Goal: Browse casually

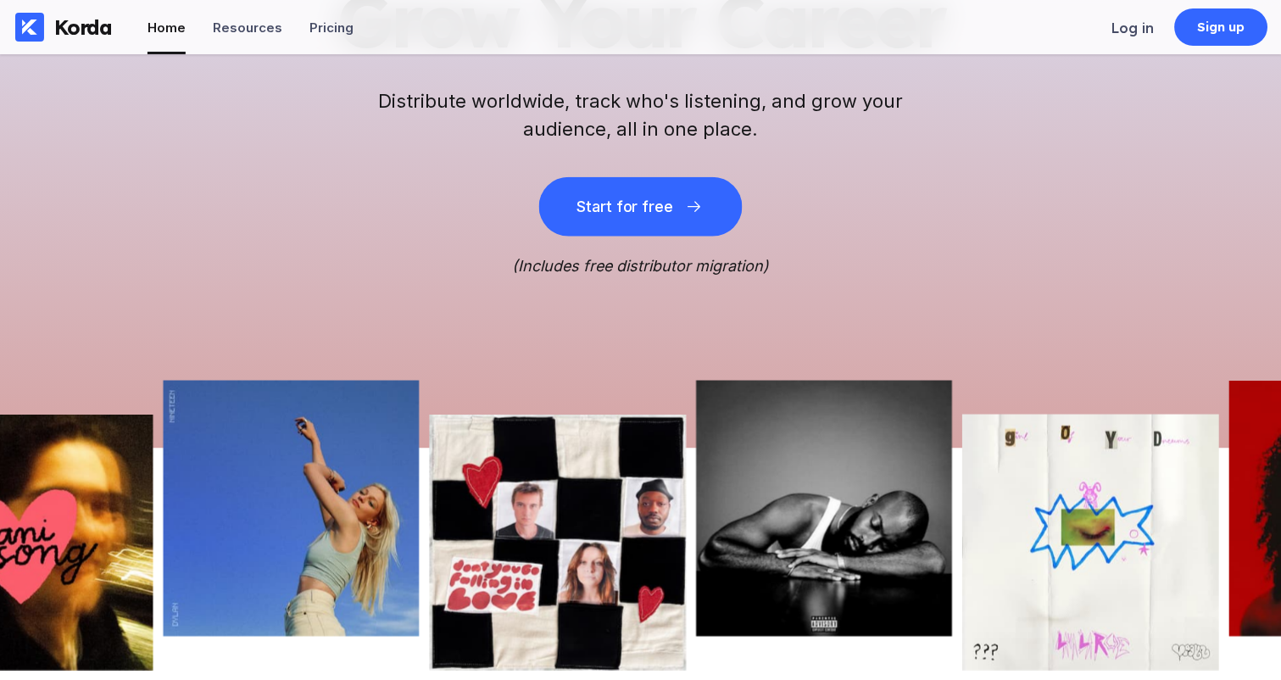
scroll to position [337, 0]
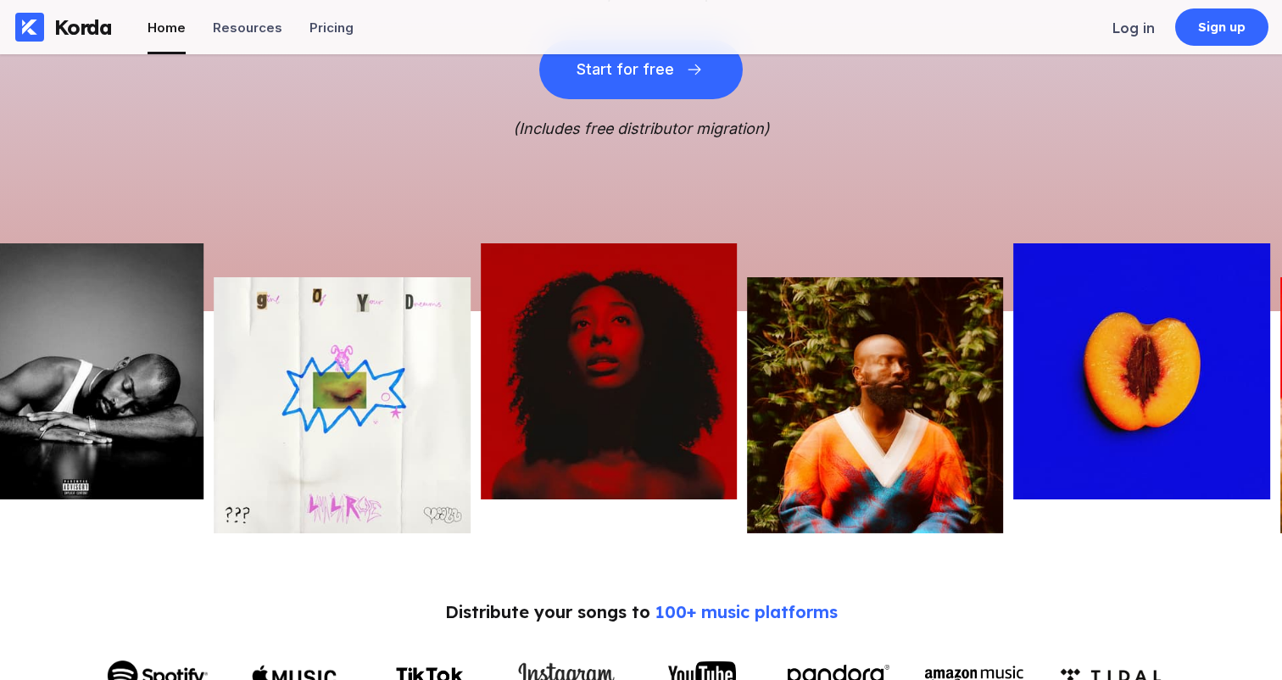
drag, startPoint x: 457, startPoint y: 372, endPoint x: 307, endPoint y: 374, distance: 150.0
click at [307, 374] on img at bounding box center [342, 405] width 256 height 256
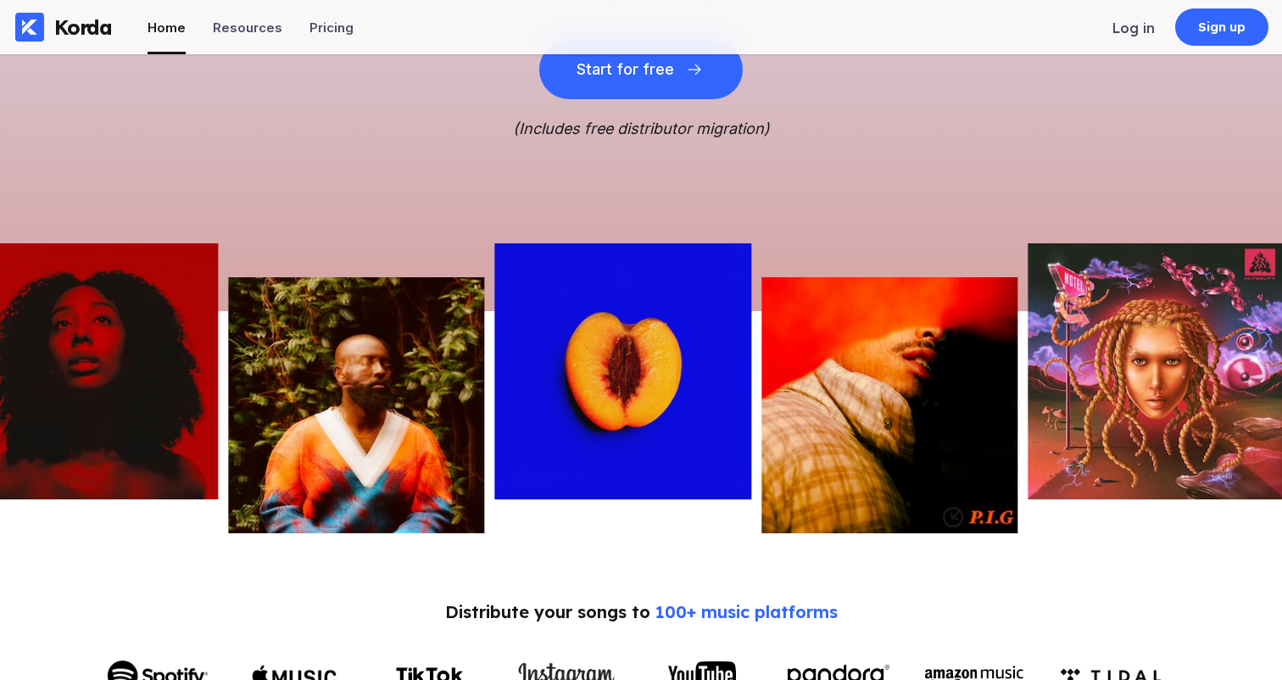
drag, startPoint x: 762, startPoint y: 388, endPoint x: 452, endPoint y: 399, distance: 310.4
click at [414, 395] on img at bounding box center [356, 405] width 256 height 256
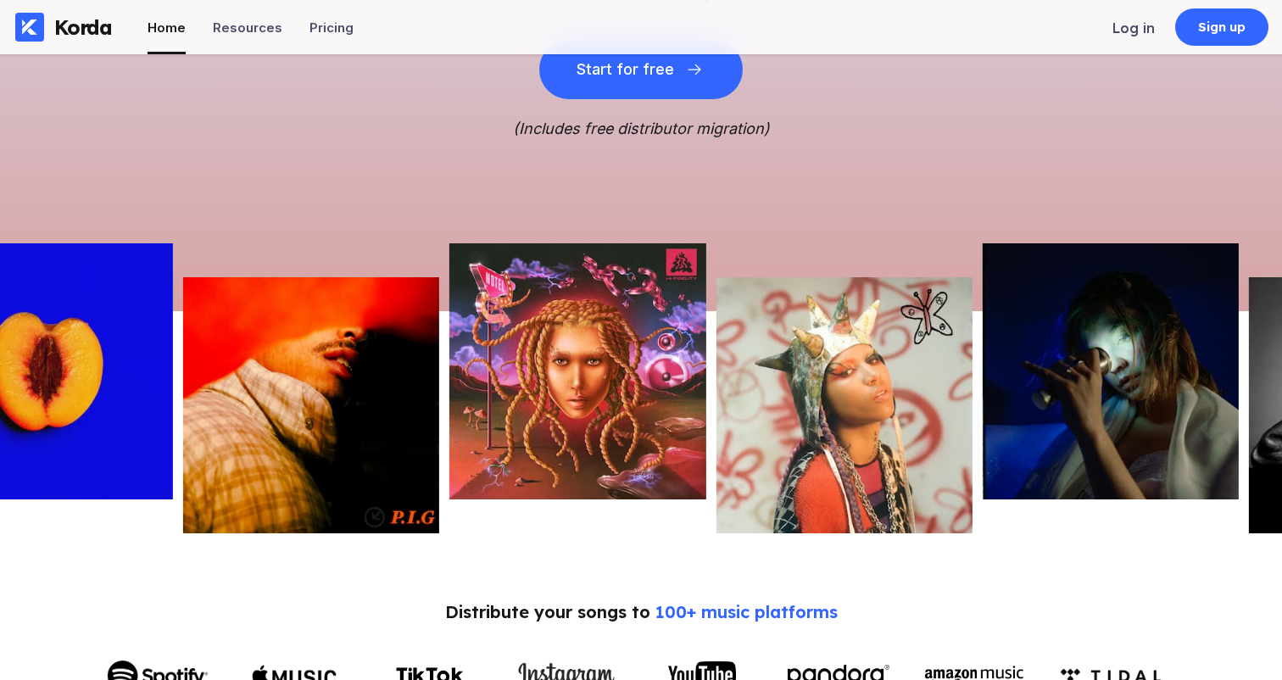
drag, startPoint x: 1097, startPoint y: 382, endPoint x: 506, endPoint y: 382, distance: 590.8
click at [506, 382] on img at bounding box center [577, 371] width 256 height 256
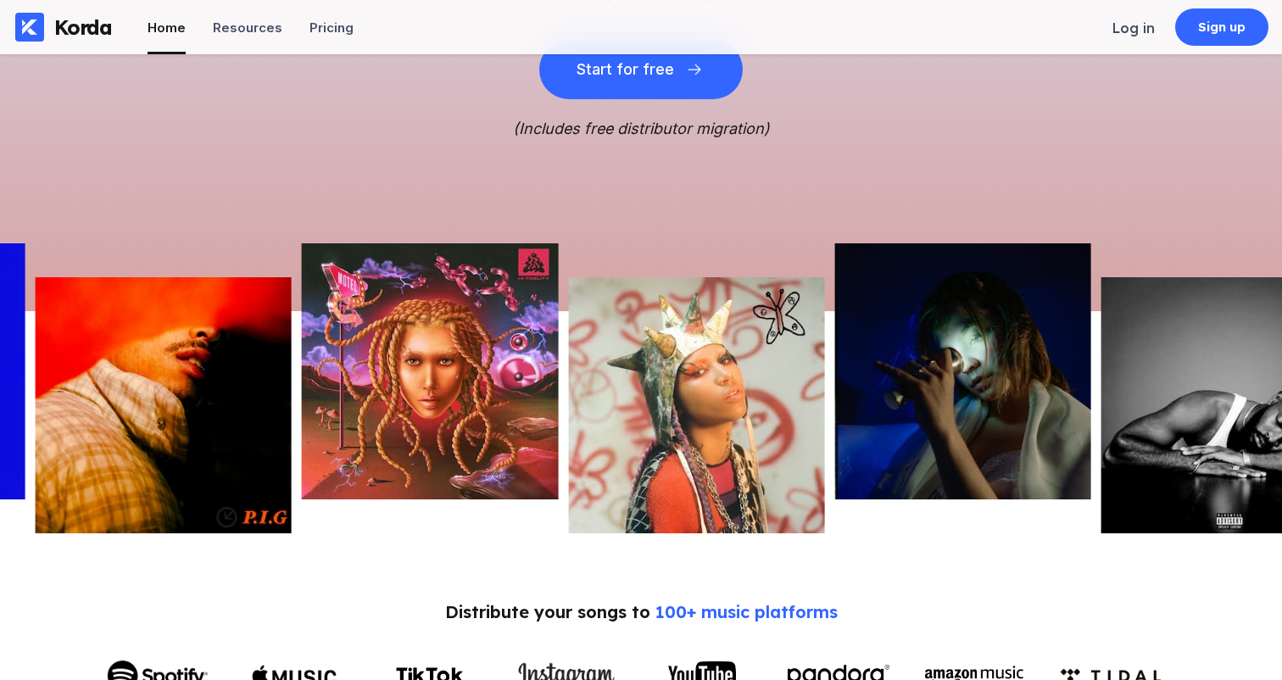
drag, startPoint x: 811, startPoint y: 378, endPoint x: 446, endPoint y: 366, distance: 365.5
click at [456, 365] on div at bounding box center [641, 388] width 1282 height 290
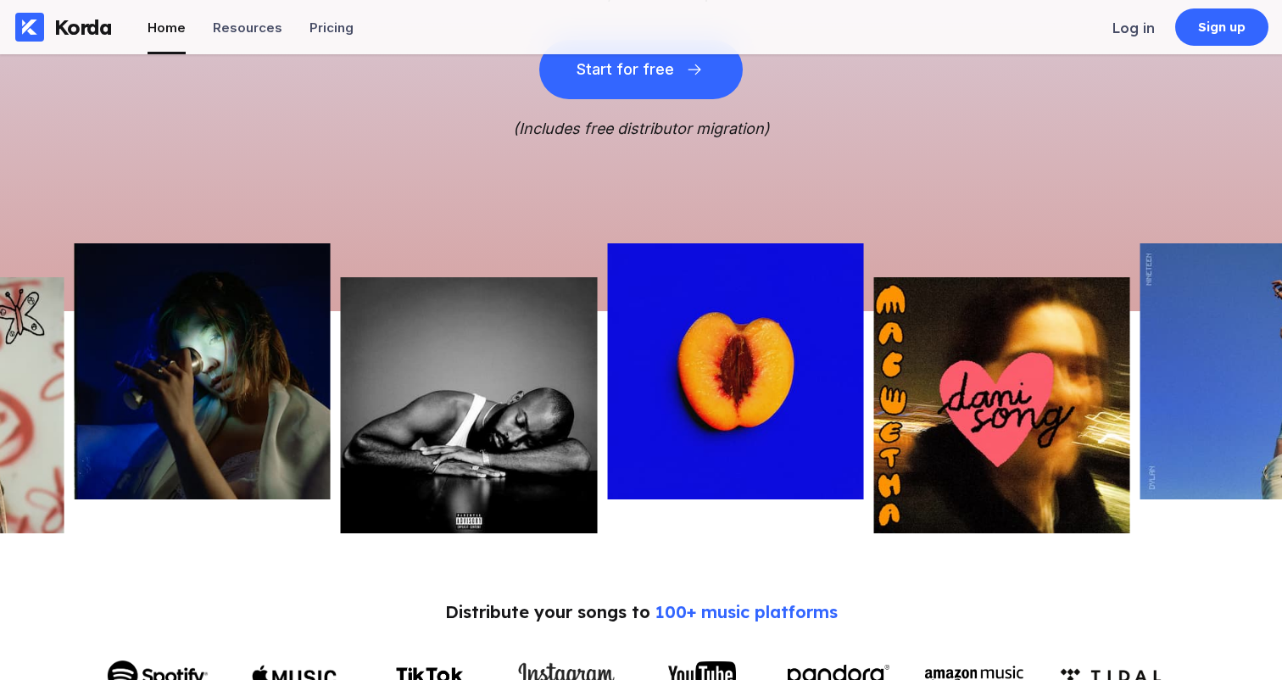
drag, startPoint x: 921, startPoint y: 375, endPoint x: 452, endPoint y: 372, distance: 468.8
click at [452, 372] on img at bounding box center [469, 405] width 256 height 256
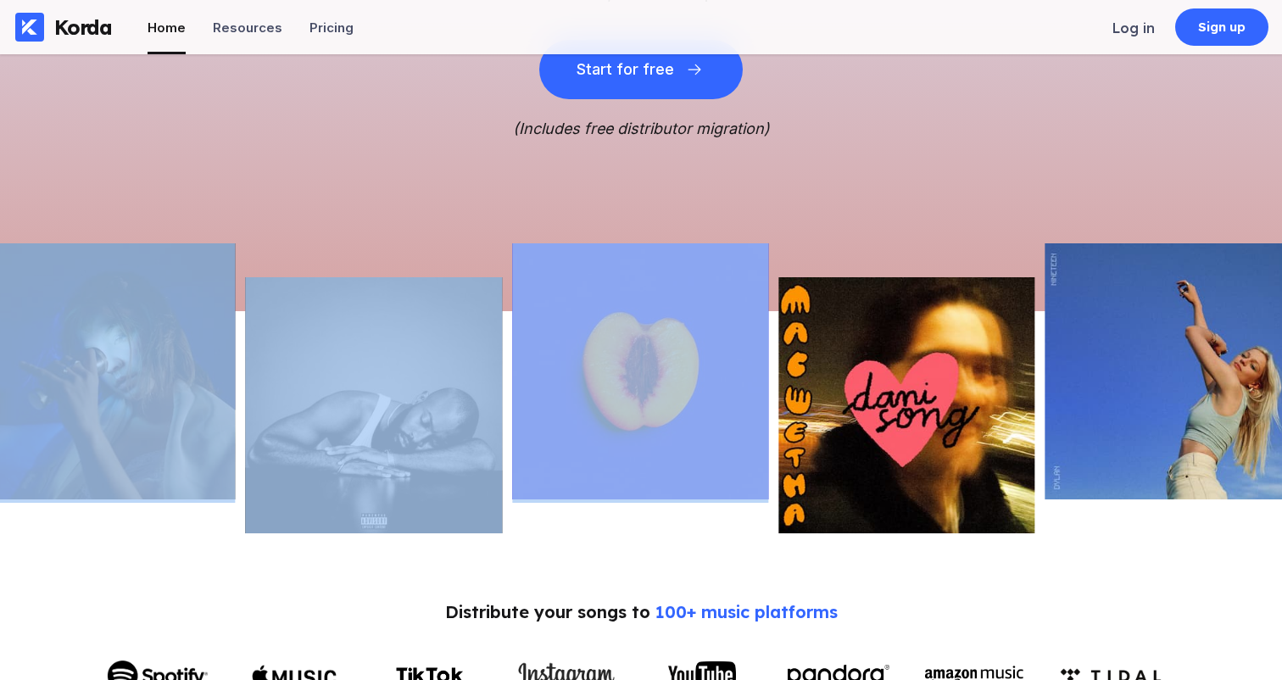
drag, startPoint x: 658, startPoint y: 369, endPoint x: 515, endPoint y: 369, distance: 143.3
click at [531, 369] on div at bounding box center [641, 388] width 1282 height 290
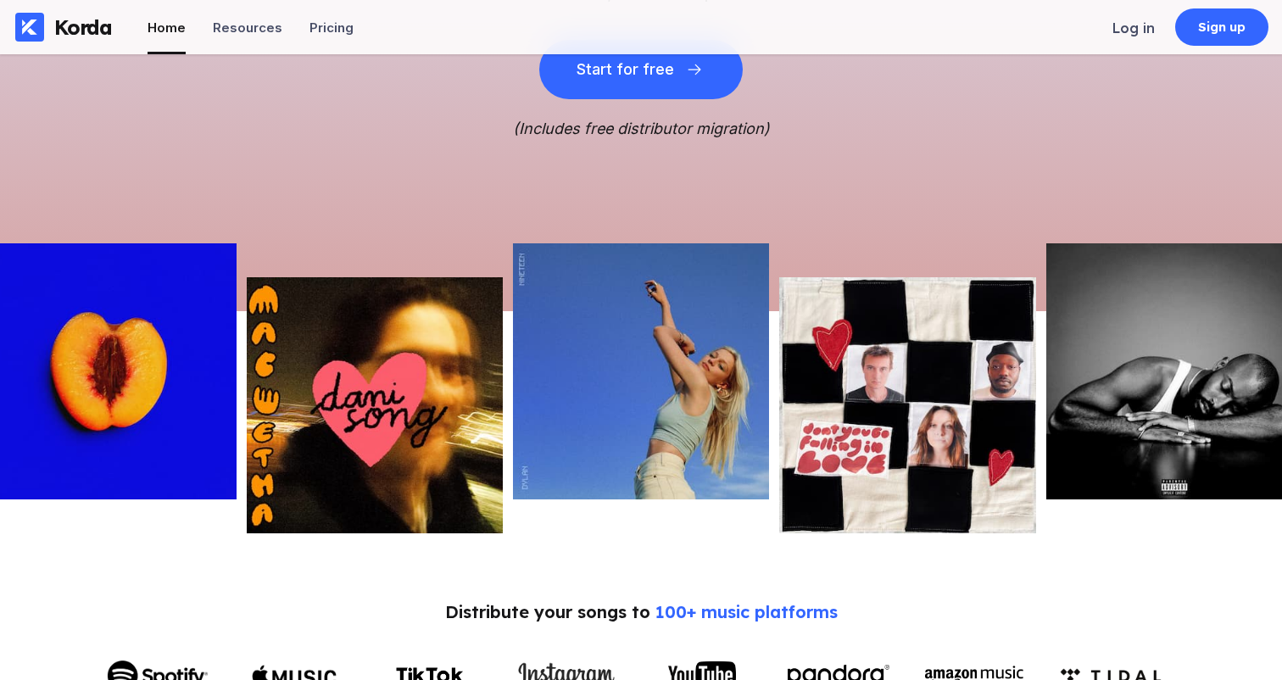
click at [623, 518] on div at bounding box center [1144, 405] width 1282 height 256
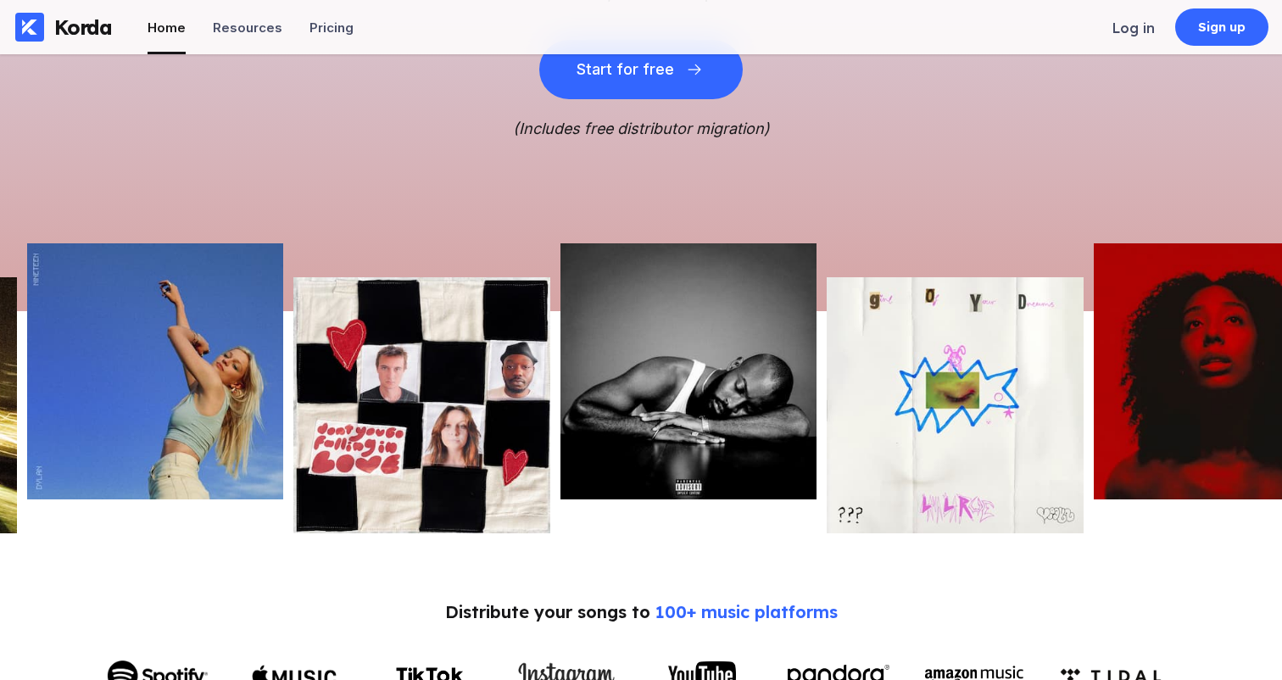
drag, startPoint x: 837, startPoint y: 456, endPoint x: 381, endPoint y: 469, distance: 455.4
click at [381, 469] on img at bounding box center [421, 405] width 256 height 256
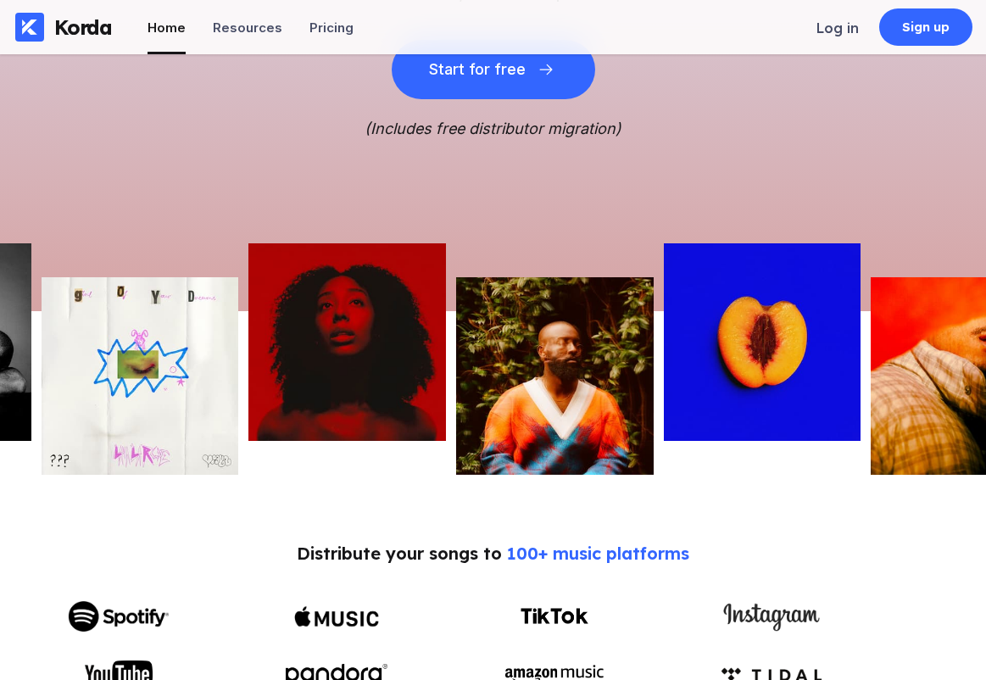
click at [976, 225] on div "Music Business Tools to Grow Your Career Distribute worldwide, track who's list…" at bounding box center [493, 14] width 986 height 593
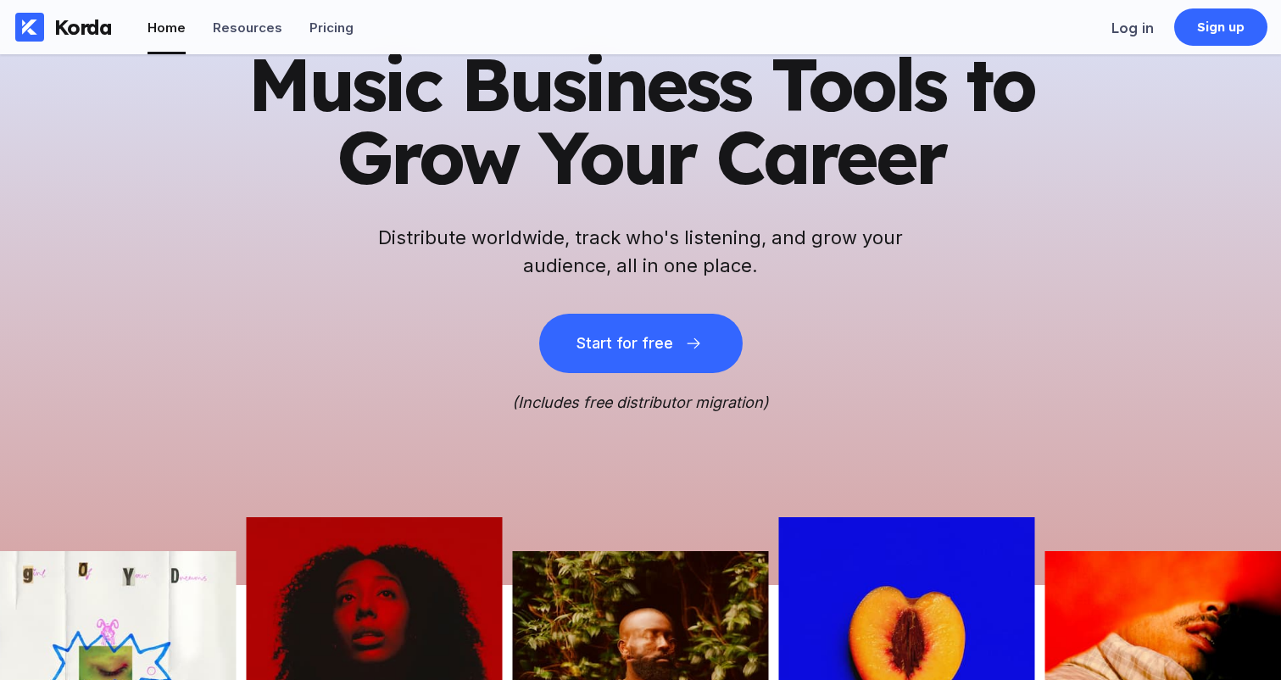
scroll to position [0, 0]
